Goal: Find specific page/section: Find specific page/section

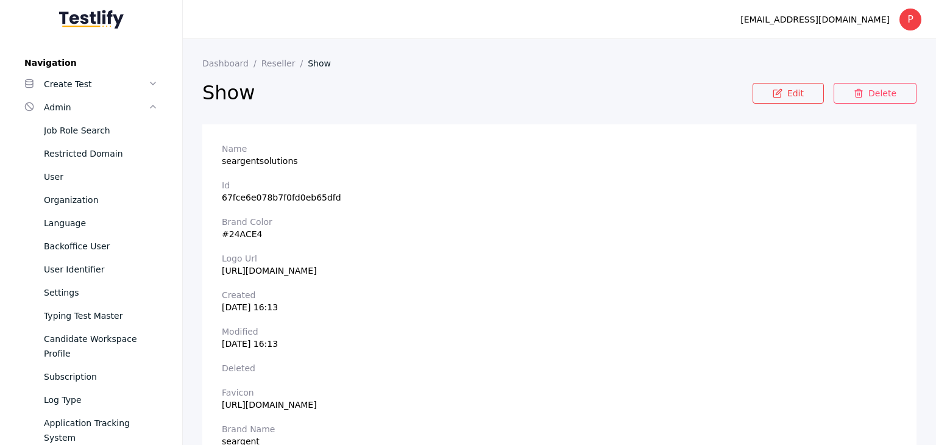
scroll to position [122, 0]
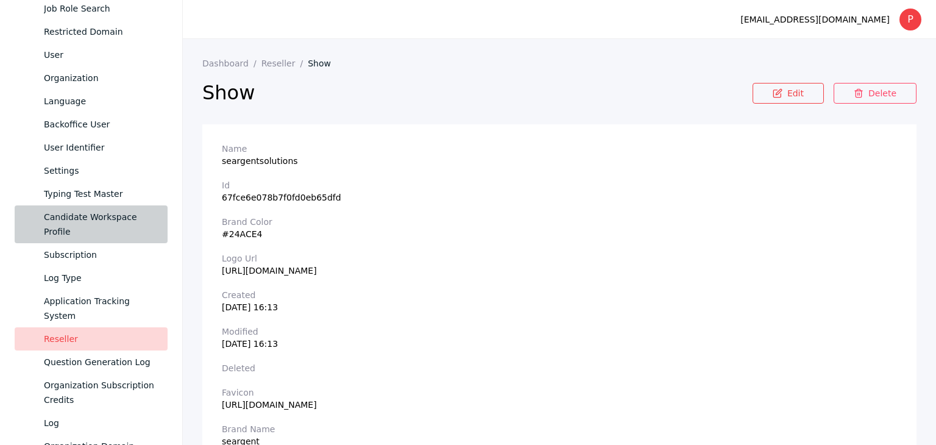
click at [97, 208] on link "Candidate Workspace Profile" at bounding box center [91, 224] width 153 height 38
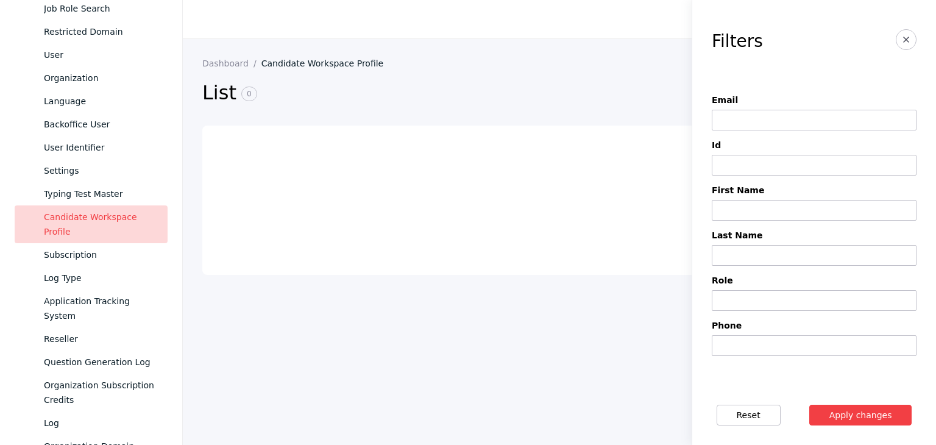
click at [727, 126] on input at bounding box center [814, 120] width 205 height 21
paste input "**********"
type input "**********"
click at [852, 412] on button "Apply changes" at bounding box center [860, 415] width 103 height 21
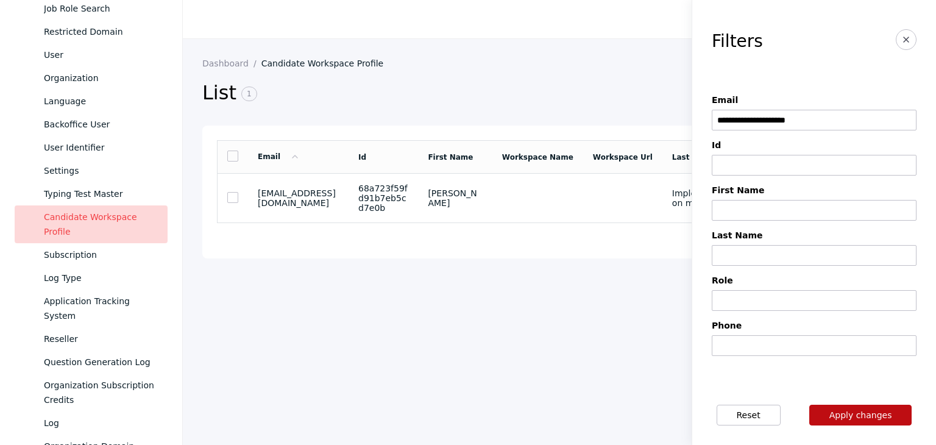
drag, startPoint x: 841, startPoint y: 415, endPoint x: 840, endPoint y: 406, distance: 8.6
click at [841, 414] on button "Apply changes" at bounding box center [860, 415] width 103 height 21
click at [565, 199] on td at bounding box center [535, 198] width 91 height 49
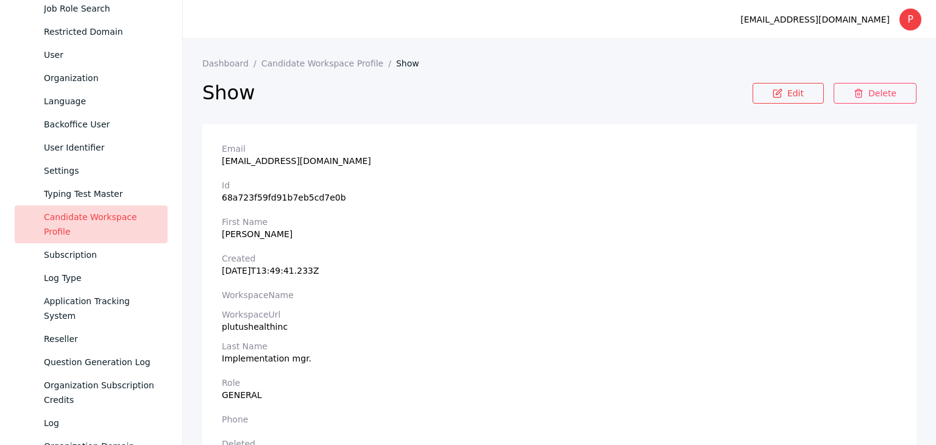
click at [250, 328] on div "plutushealthinc" at bounding box center [559, 327] width 675 height 10
copy div "plutushealthinc"
